Goal: Task Accomplishment & Management: Use online tool/utility

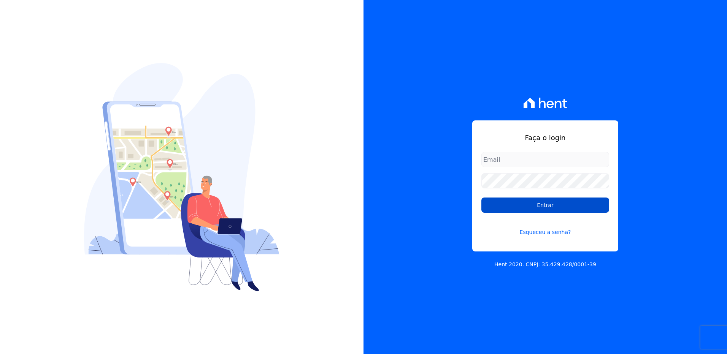
type input "suelem.almeida@e-arke.com"
click at [505, 204] on input "Entrar" at bounding box center [545, 205] width 128 height 15
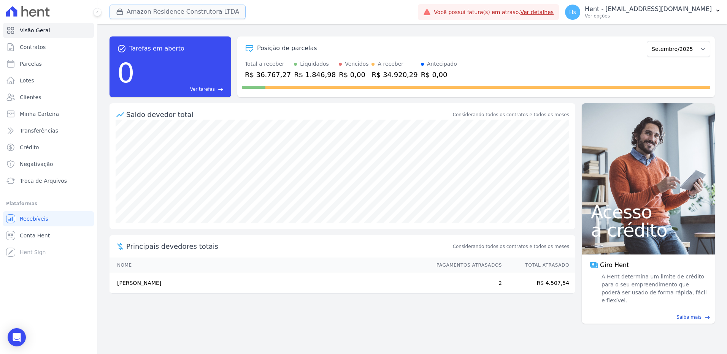
click at [192, 14] on button "Amazon Residence Construtora LTDA" at bounding box center [178, 12] width 136 height 14
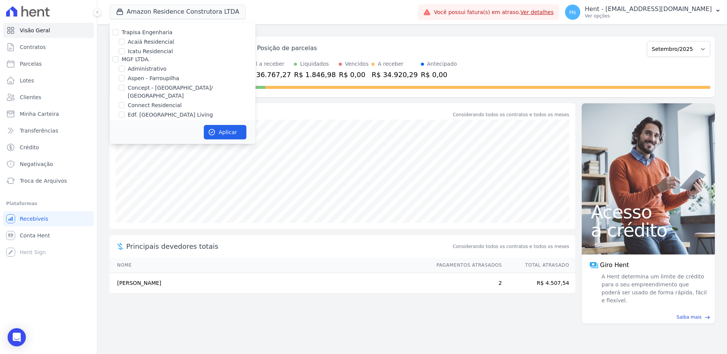
scroll to position [3122, 0]
click at [156, 139] on label "Pau-Ferro Ecoresidence" at bounding box center [159, 143] width 62 height 8
click at [125, 140] on input "Pau-Ferro Ecoresidence" at bounding box center [122, 143] width 6 height 6
checkbox input "true"
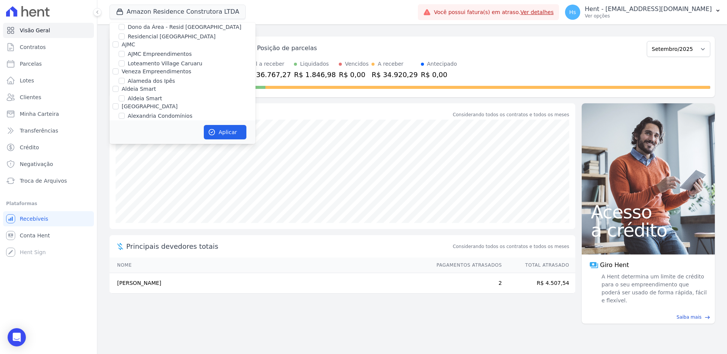
scroll to position [308, 0]
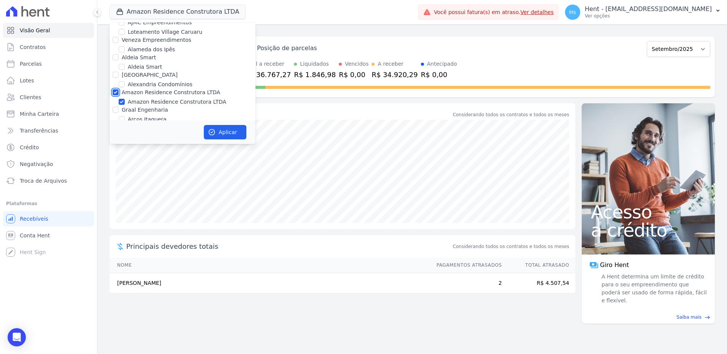
click at [118, 89] on input "Amazon Residence Construtora LTDA" at bounding box center [116, 92] width 6 height 6
checkbox input "false"
click at [225, 131] on button "Aplicar" at bounding box center [225, 132] width 43 height 14
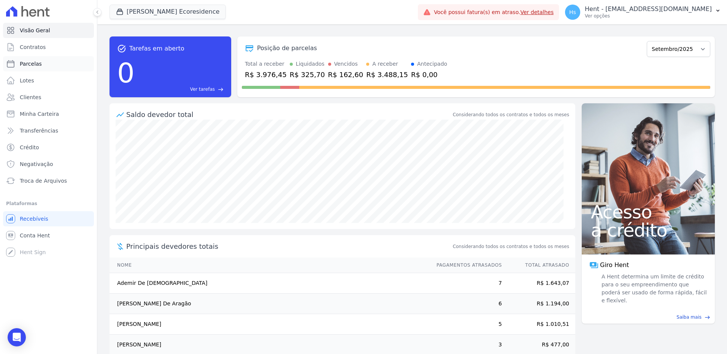
click at [32, 64] on span "Parcelas" at bounding box center [31, 64] width 22 height 8
select select
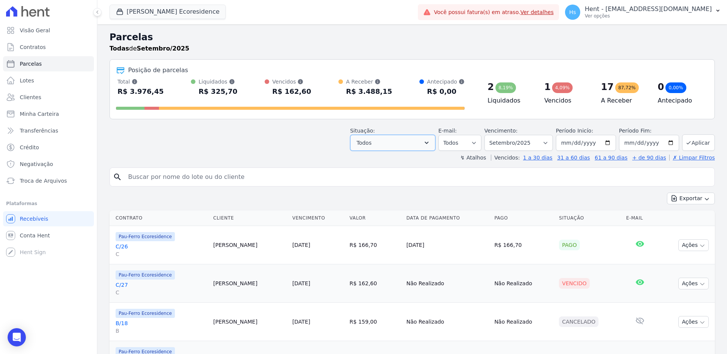
click at [400, 151] on button "Todos" at bounding box center [392, 143] width 85 height 16
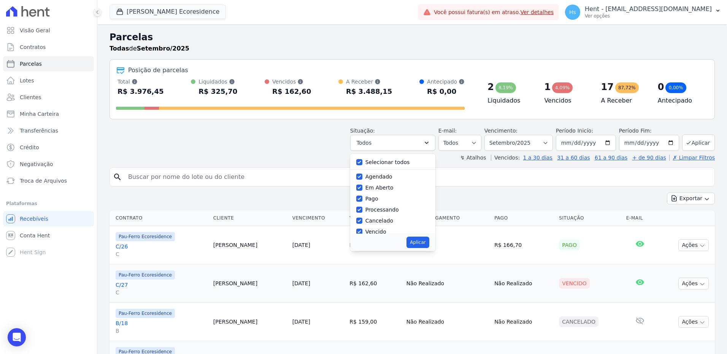
click at [399, 160] on label "Selecionar todos" at bounding box center [387, 162] width 44 height 6
click at [362, 160] on input "Selecionar todos" at bounding box center [359, 162] width 6 height 6
checkbox input "false"
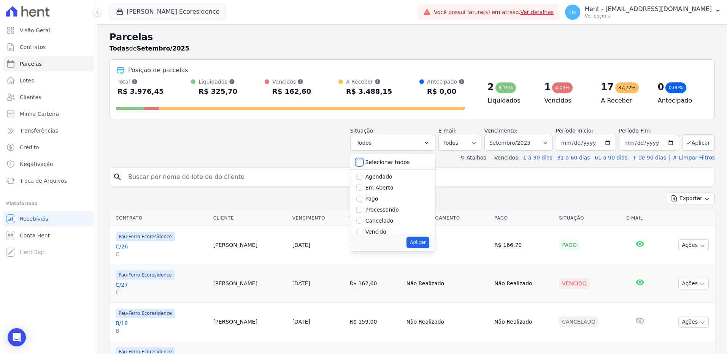
checkbox input "false"
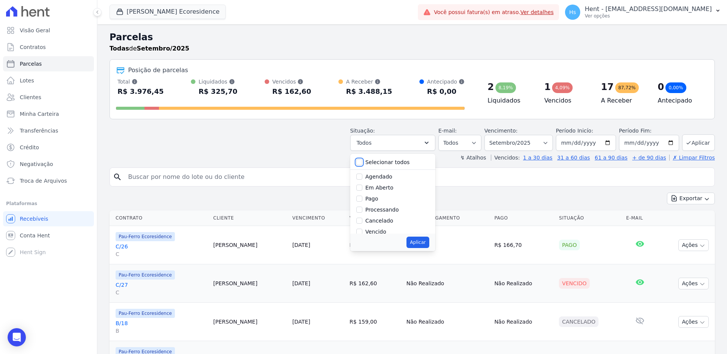
checkbox input "false"
click at [384, 182] on label "Vencido" at bounding box center [375, 181] width 21 height 6
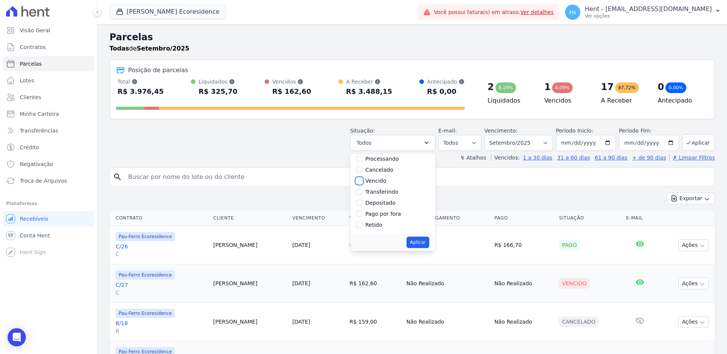
click at [362, 182] on input "Vencido" at bounding box center [359, 181] width 6 height 6
checkbox input "true"
click at [607, 145] on input "[DATE]" at bounding box center [586, 143] width 60 height 16
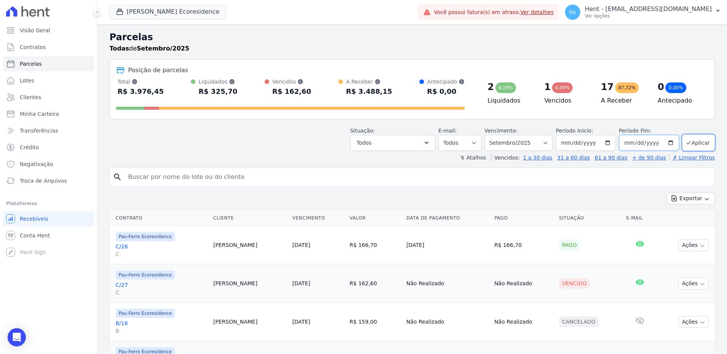
type input "[DATE]"
click at [666, 143] on input "[DATE]" at bounding box center [649, 143] width 60 height 16
type input "[DATE]"
click at [688, 142] on button "Aplicar" at bounding box center [698, 143] width 33 height 16
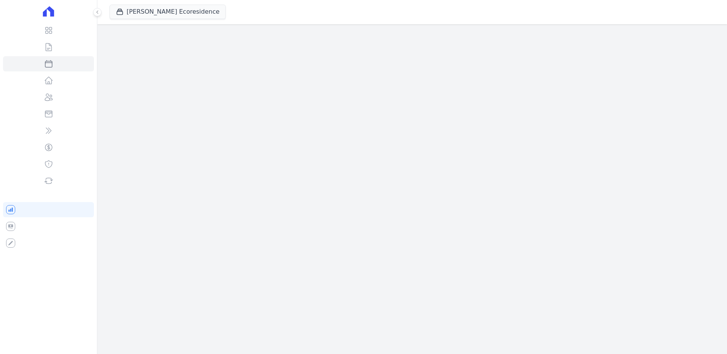
select select
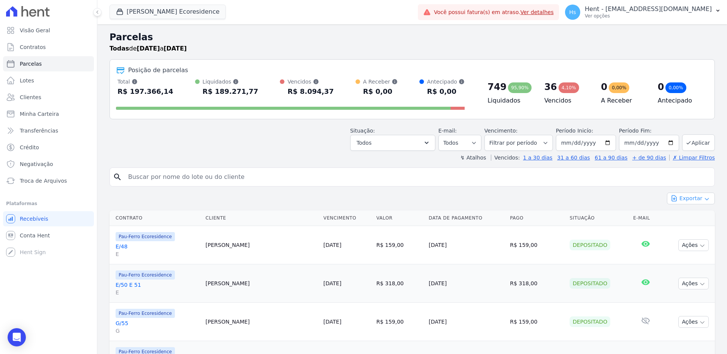
click at [693, 197] on button "Exportar" at bounding box center [691, 199] width 48 height 12
click at [699, 231] on span "Exportar CSV" at bounding box center [690, 230] width 40 height 8
